Goal: Information Seeking & Learning: Learn about a topic

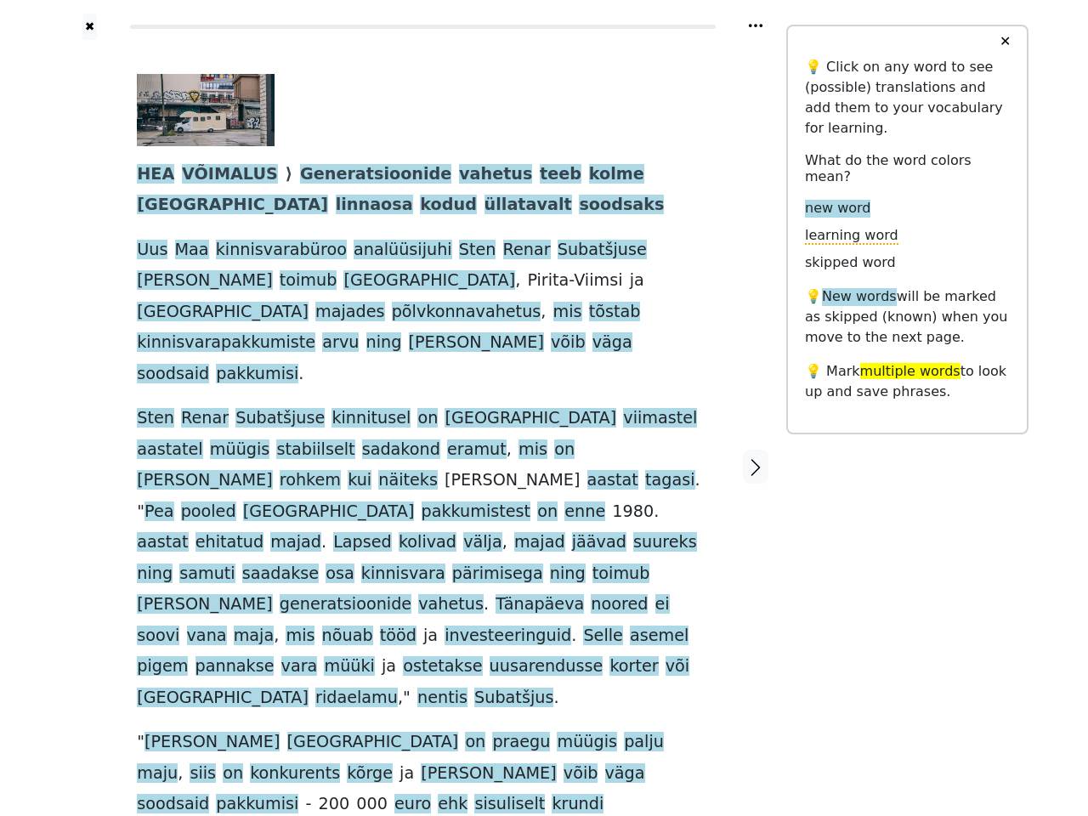
click at [565, 502] on span "enne" at bounding box center [585, 512] width 41 height 21
click at [756, 26] on icon at bounding box center [756, 25] width 14 height 3
click at [89, 397] on div at bounding box center [90, 466] width 60 height 853
click at [272, 470] on span "[PERSON_NAME]" at bounding box center [204, 480] width 135 height 21
click at [153, 175] on span "HEA" at bounding box center [155, 174] width 37 height 21
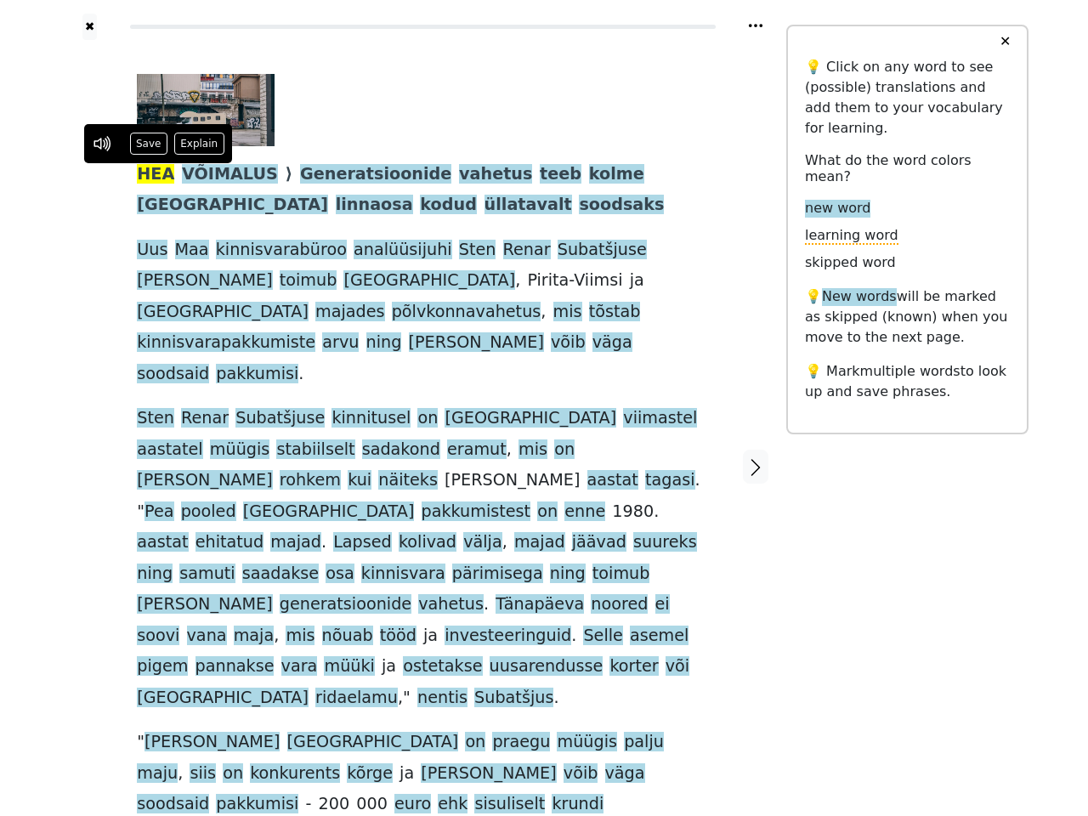
click at [218, 175] on span "VÕIMALUS" at bounding box center [230, 174] width 96 height 21
click at [341, 175] on span "Generatsioonide" at bounding box center [375, 174] width 151 height 21
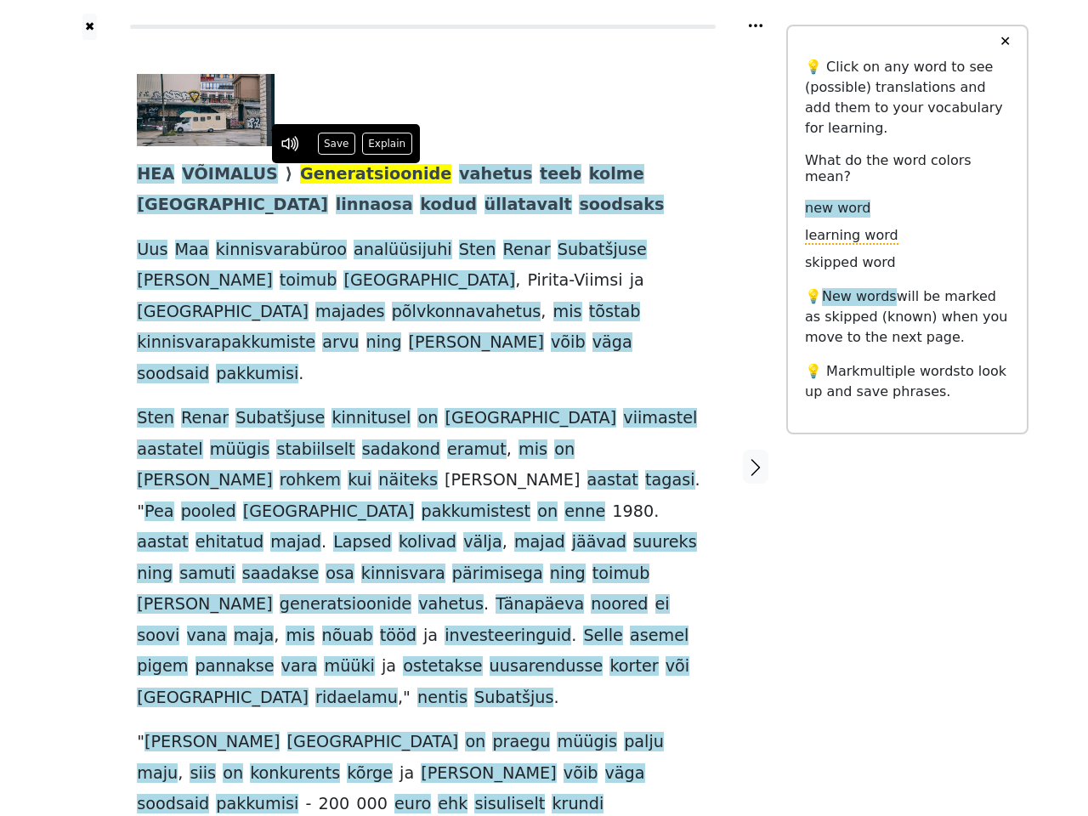
click at [459, 175] on span "vahetus" at bounding box center [495, 174] width 73 height 21
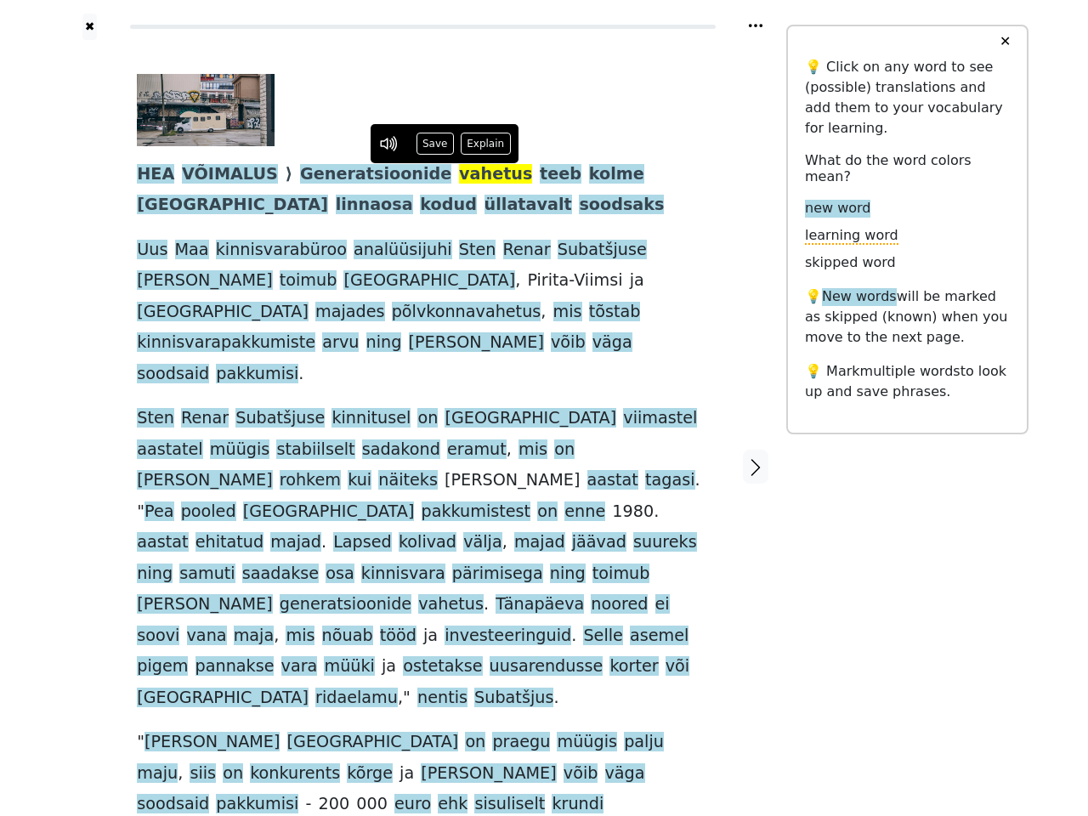
click at [540, 175] on span "teeb" at bounding box center [561, 174] width 42 height 21
